Goal: Browse casually: Explore the website without a specific task or goal

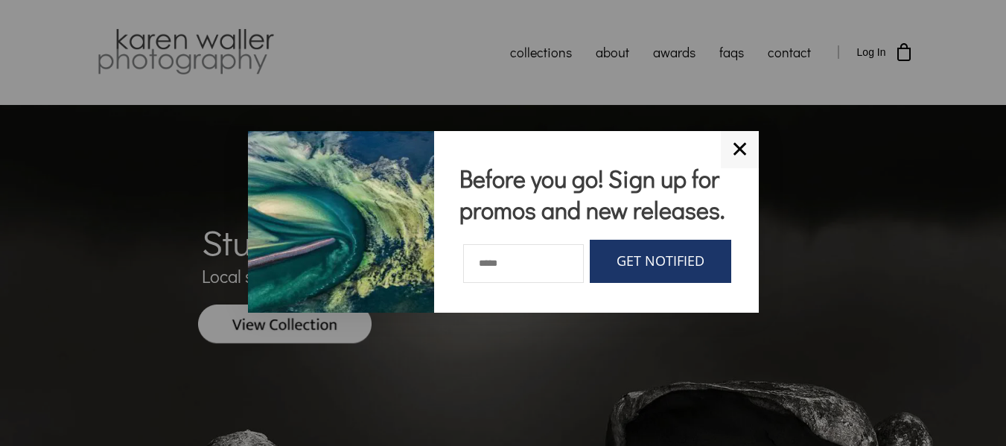
click at [737, 147] on link "✕" at bounding box center [739, 149] width 38 height 37
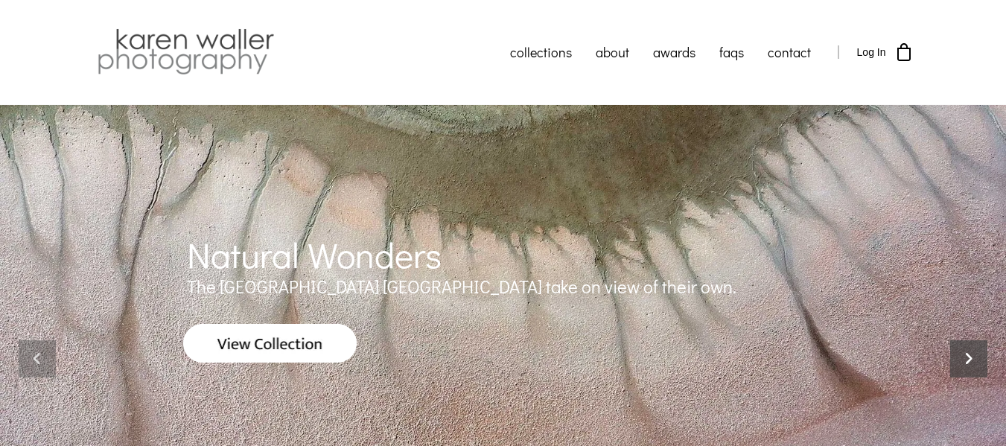
click at [977, 357] on icon at bounding box center [968, 358] width 37 height 37
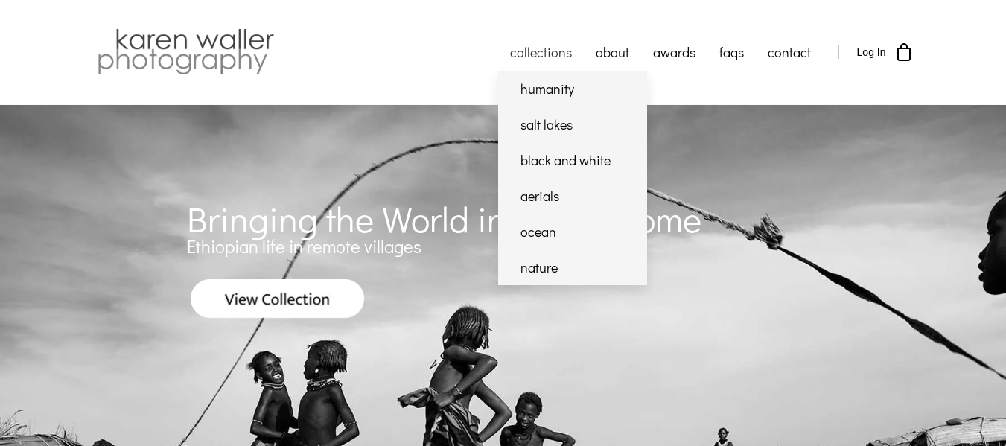
click at [535, 56] on link "collections" at bounding box center [541, 51] width 86 height 37
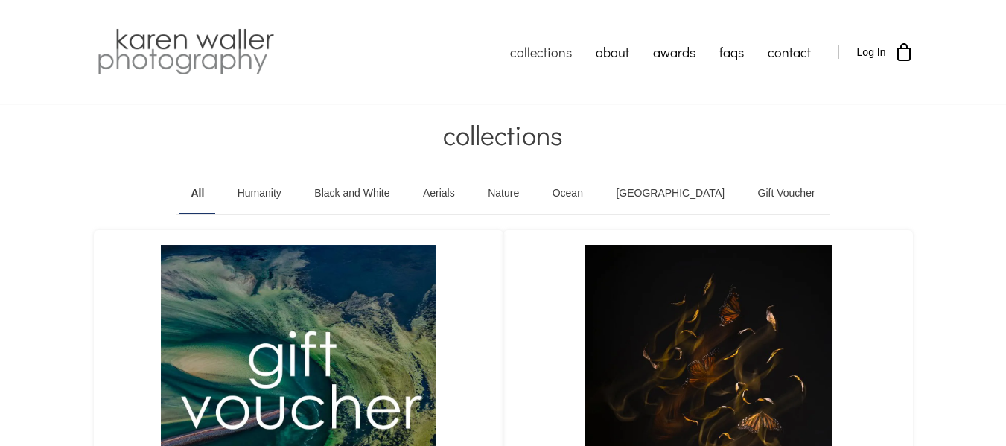
click at [179, 57] on img at bounding box center [186, 52] width 184 height 52
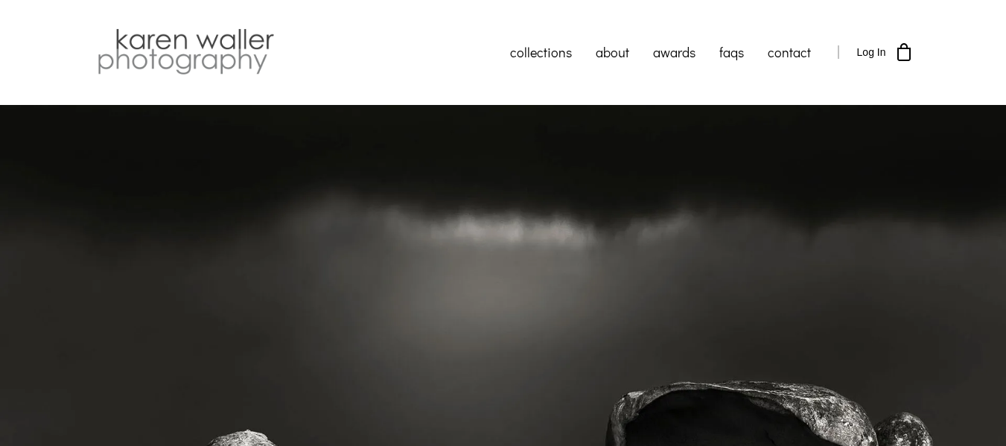
click at [201, 49] on img at bounding box center [186, 52] width 184 height 52
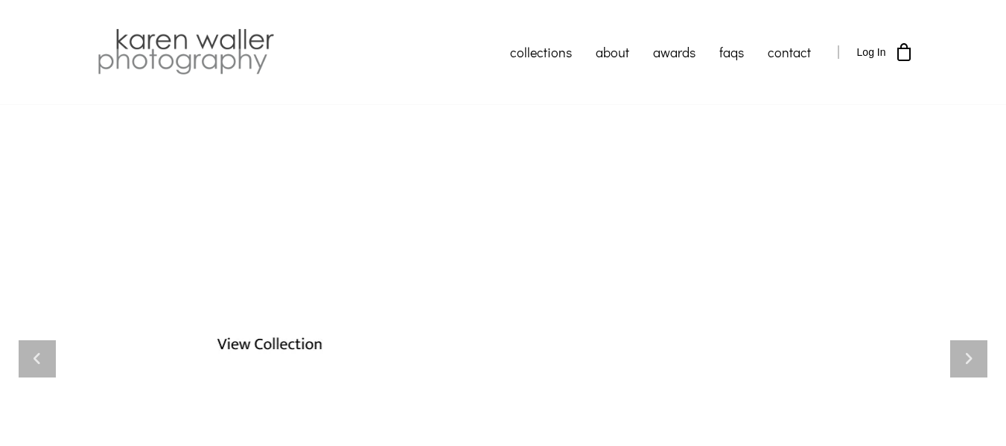
scroll to position [74, 0]
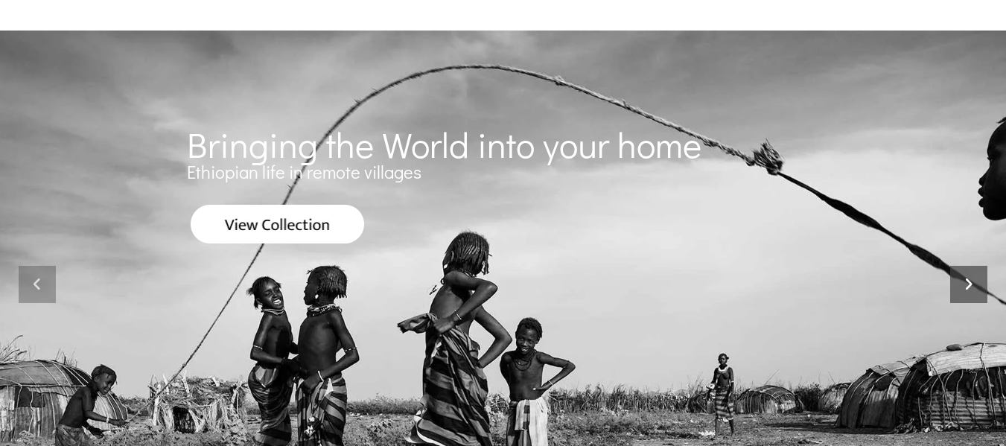
click at [976, 289] on icon at bounding box center [968, 284] width 37 height 37
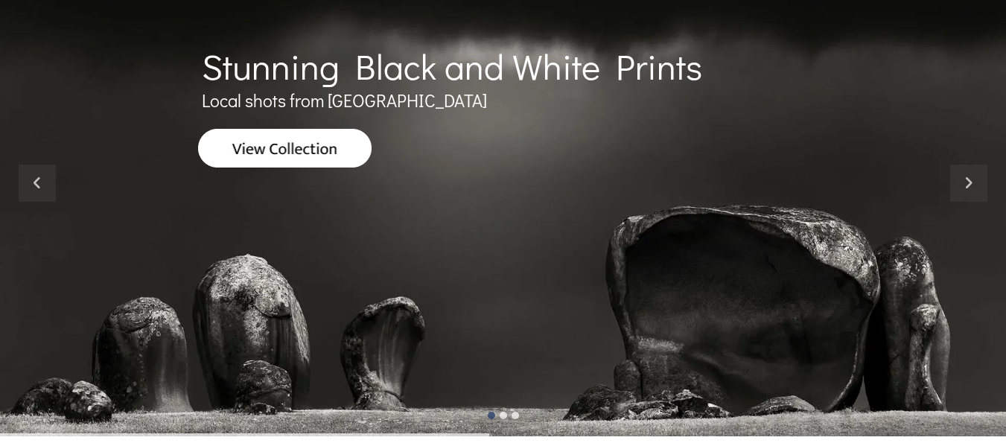
scroll to position [149, 0]
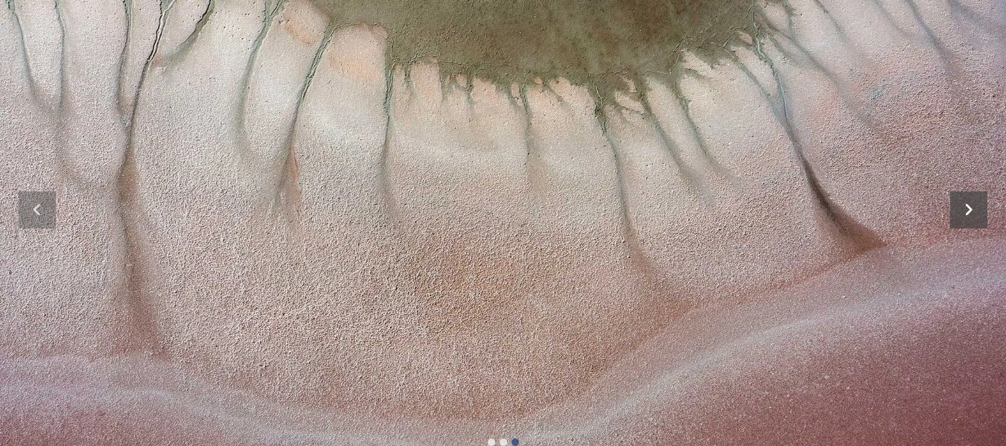
click at [971, 211] on icon at bounding box center [968, 209] width 37 height 37
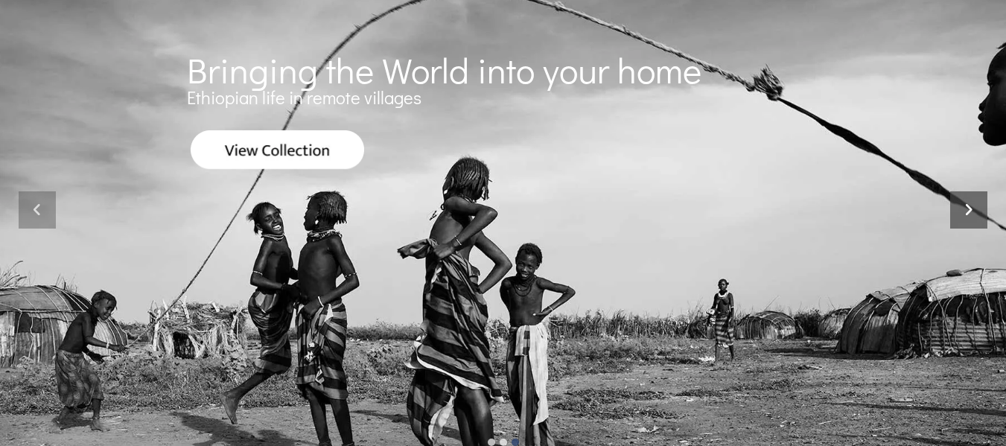
click at [971, 211] on icon at bounding box center [968, 209] width 37 height 37
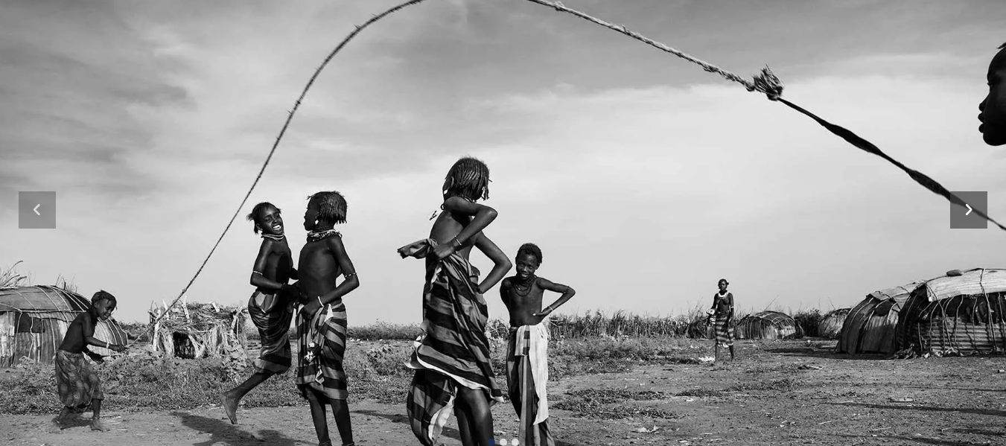
click at [967, 207] on icon at bounding box center [968, 209] width 37 height 37
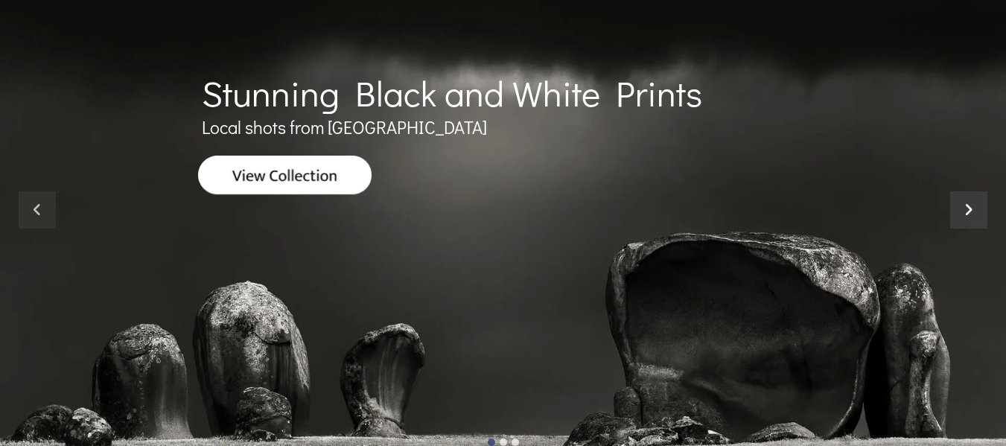
click at [967, 207] on icon at bounding box center [968, 209] width 37 height 37
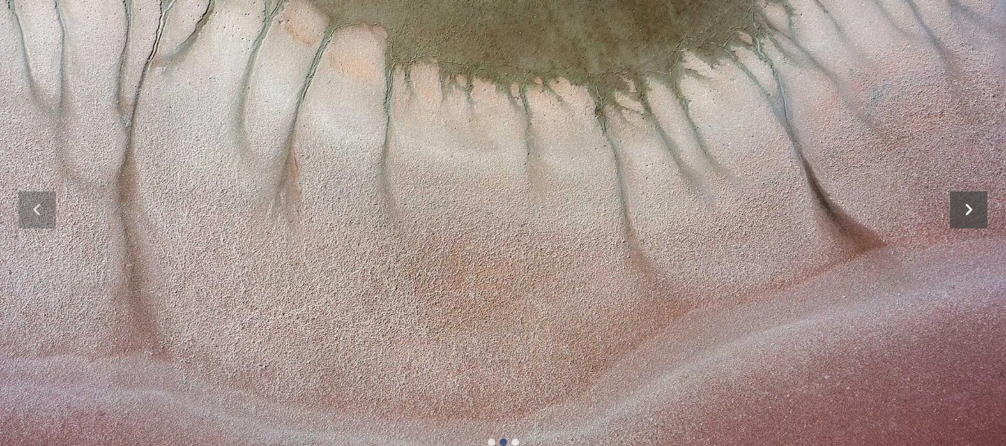
click at [967, 207] on icon at bounding box center [968, 209] width 37 height 37
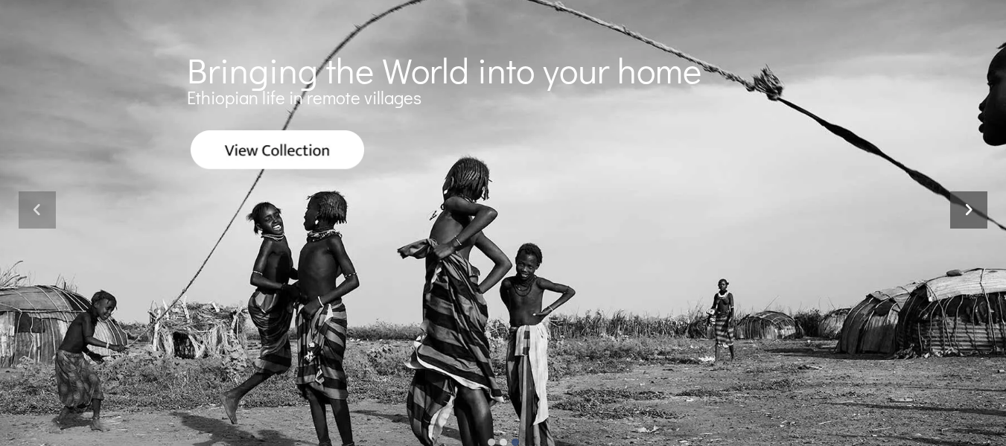
click at [967, 207] on icon at bounding box center [968, 209] width 37 height 37
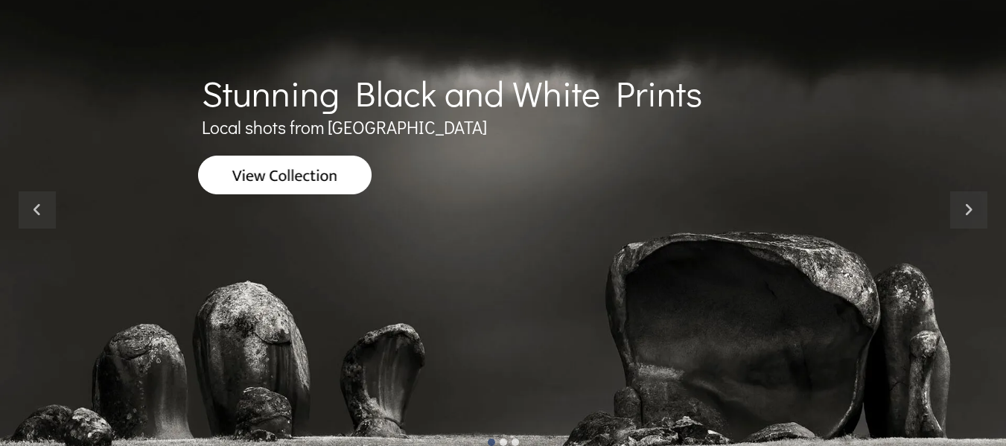
click at [320, 192] on img at bounding box center [285, 175] width 174 height 39
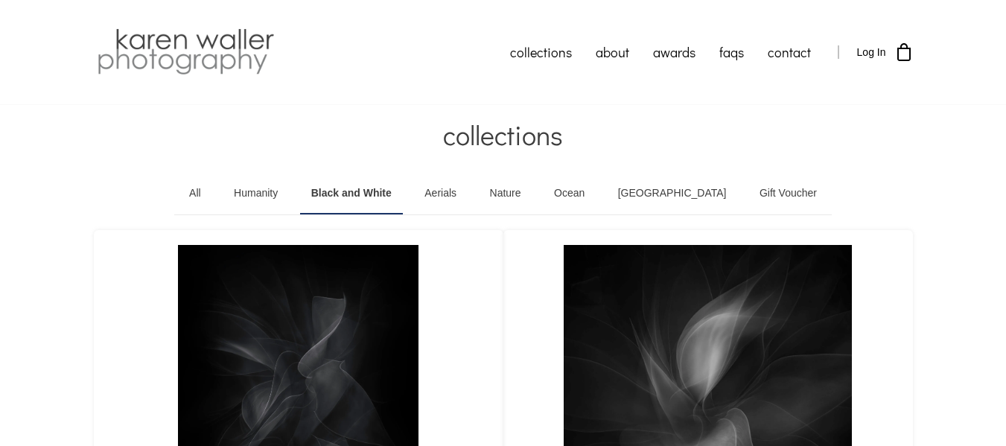
click at [467, 188] on link "Aerials" at bounding box center [440, 194] width 54 height 42
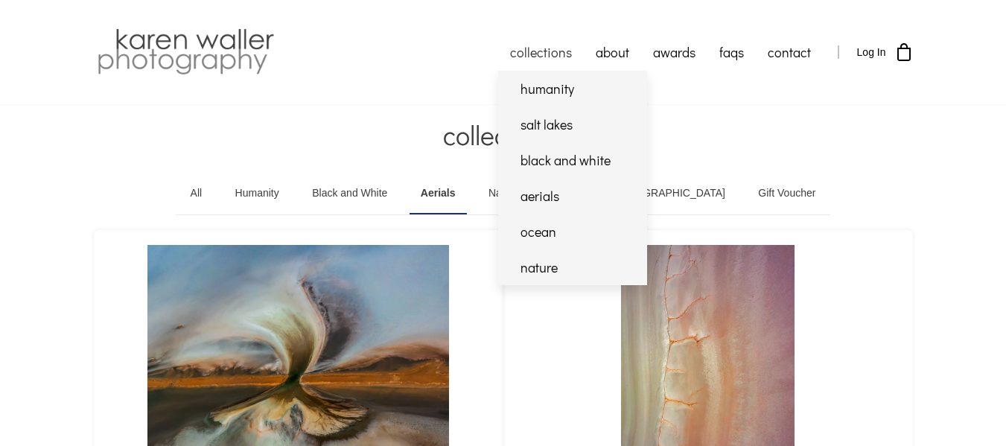
click at [552, 61] on link "collections" at bounding box center [541, 51] width 86 height 37
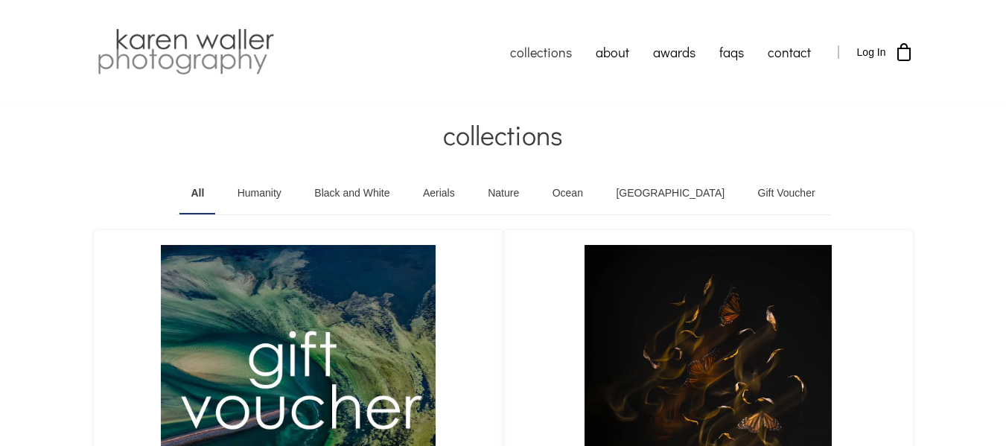
click at [68, 162] on div "collections" at bounding box center [503, 135] width 1006 height 60
click at [73, 133] on div "collections" at bounding box center [503, 135] width 1006 height 60
click at [66, 149] on div "collections" at bounding box center [503, 135] width 1006 height 60
click at [80, 162] on div "collections" at bounding box center [503, 135] width 1006 height 60
click at [188, 46] on img at bounding box center [186, 52] width 184 height 52
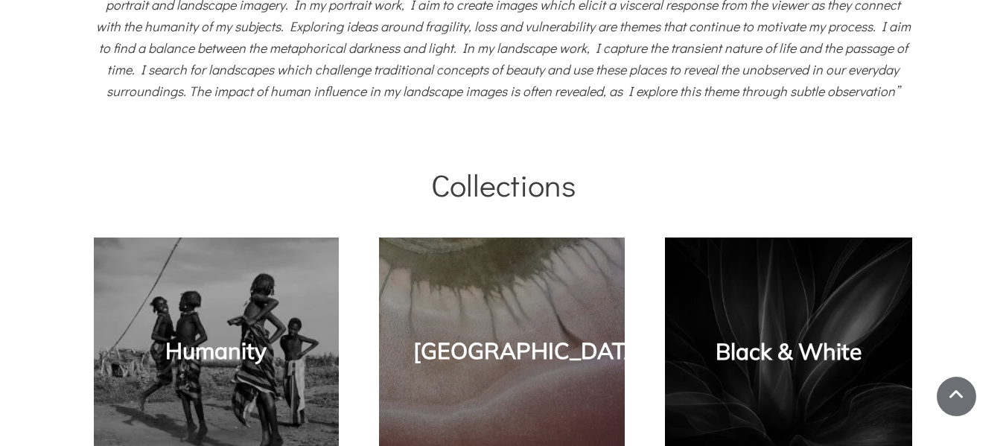
scroll to position [819, 0]
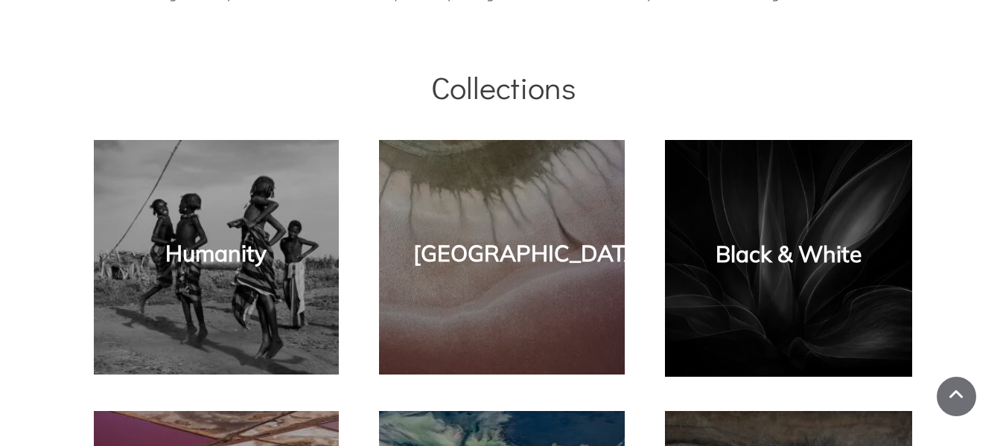
click at [240, 261] on link "Humanity" at bounding box center [215, 253] width 101 height 28
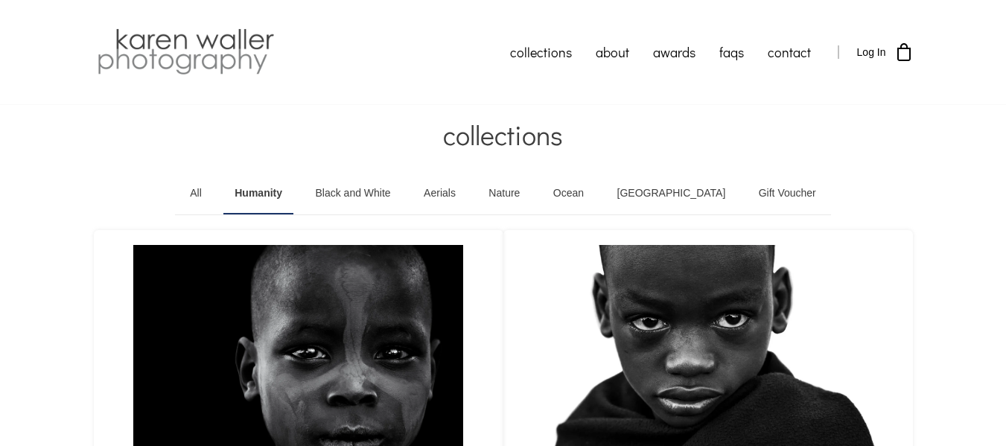
click at [214, 43] on img at bounding box center [186, 52] width 184 height 52
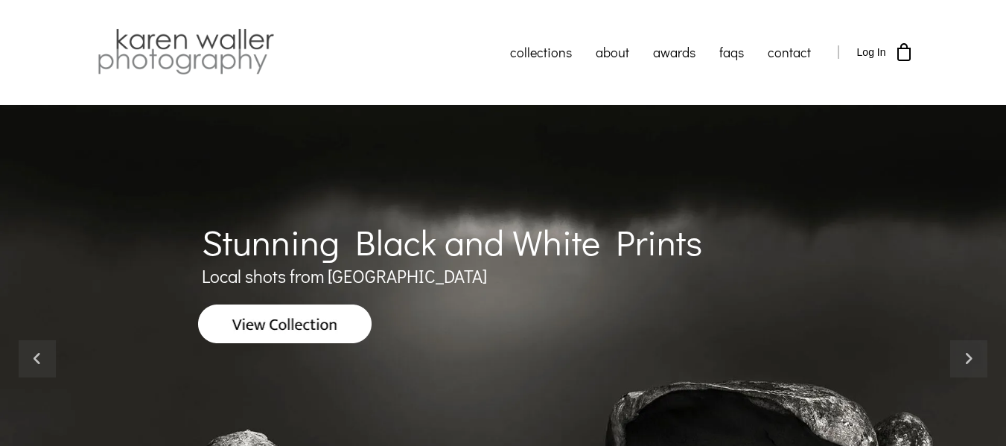
click at [566, 367] on div "Stunning Black and White Prints Local shots from [GEOGRAPHIC_DATA]" at bounding box center [503, 358] width 819 height 412
click at [62, 199] on div "Stunning Black and White Prints Local shots from [GEOGRAPHIC_DATA] Natural Wond…" at bounding box center [503, 358] width 1006 height 507
